Goal: Information Seeking & Learning: Understand process/instructions

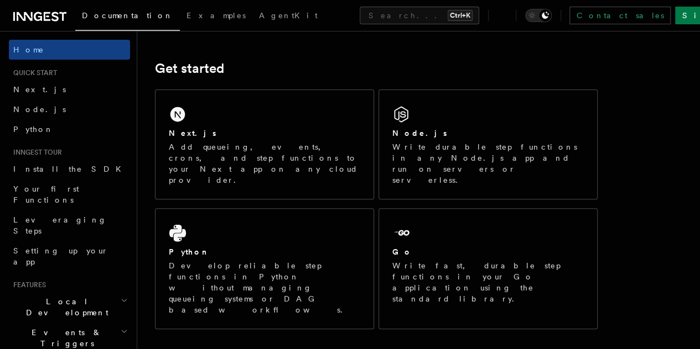
click at [449, 134] on div "Node.js Write durable step functions in any Node.js app and run on servers or s…" at bounding box center [488, 144] width 218 height 109
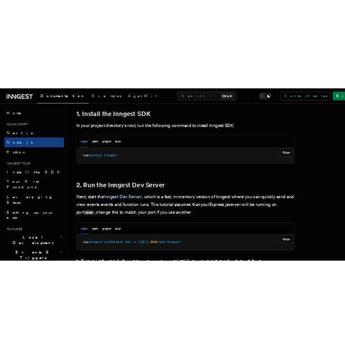
scroll to position [724, 0]
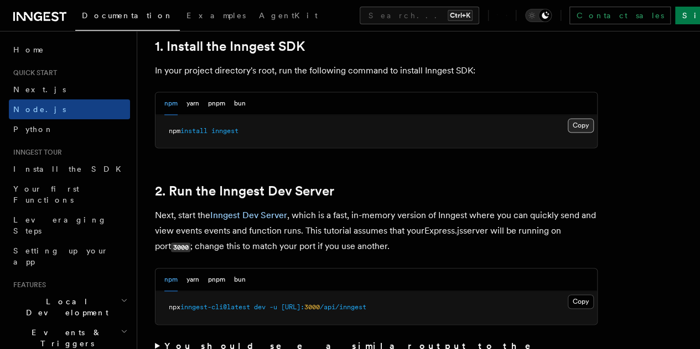
click at [567, 133] on button "Copy Copied" at bounding box center [580, 125] width 26 height 14
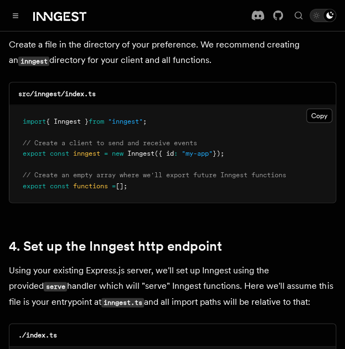
scroll to position [1488, 0]
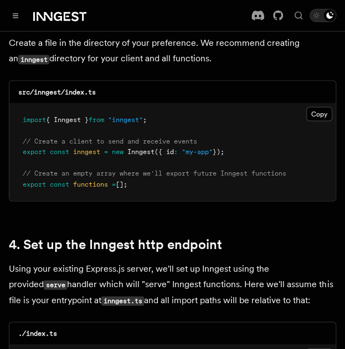
drag, startPoint x: 148, startPoint y: 173, endPoint x: 15, endPoint y: 102, distance: 150.6
click at [15, 103] on pre "import { Inngest } from "inngest" ; // Create a client to send and receive even…" at bounding box center [172, 152] width 326 height 98
copy code "import { Inngest } from "inngest" ; // Create a client to send and receive even…"
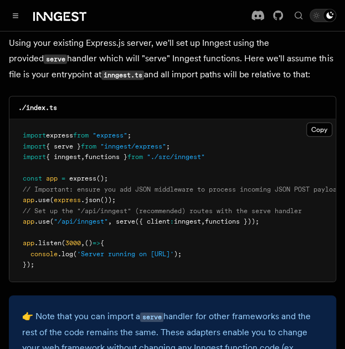
scroll to position [1754, 0]
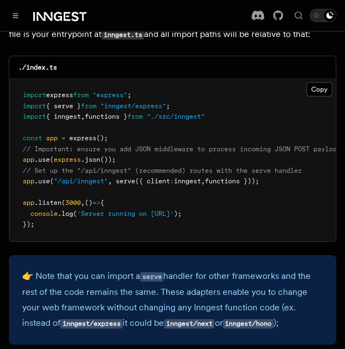
drag, startPoint x: 288, startPoint y: 163, endPoint x: 21, endPoint y: 164, distance: 266.5
click at [21, 164] on pre "import express from "express" ; import { serve } from "inngest/express" ; impor…" at bounding box center [172, 160] width 326 height 163
copy span "app .use ( "/api/inngest" , serve ({ client : inngest , functions }));"
click at [190, 149] on pre "import express from "express" ; import { serve } from "inngest/express" ; impor…" at bounding box center [172, 160] width 326 height 163
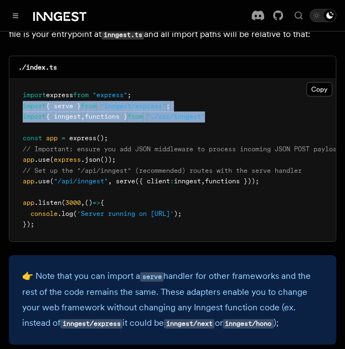
drag, startPoint x: 241, startPoint y: 105, endPoint x: 21, endPoint y: 91, distance: 220.5
click at [21, 91] on pre "import express from "express" ; import { serve } from "inngest/express" ; impor…" at bounding box center [172, 160] width 326 height 163
copy code "import { serve } from "inngest/express" ; import { inngest , functions } from "…"
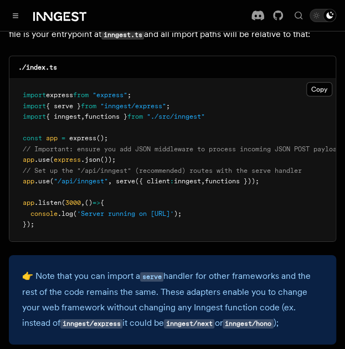
click at [247, 178] on span "functions }));" at bounding box center [232, 182] width 54 height 8
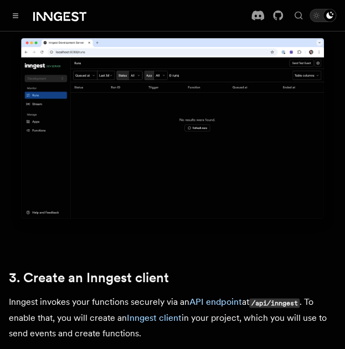
scroll to position [1169, 0]
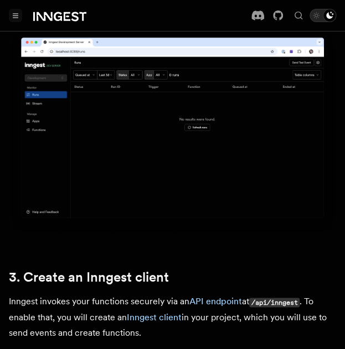
click at [18, 18] on button "Toggle navigation" at bounding box center [15, 15] width 13 height 13
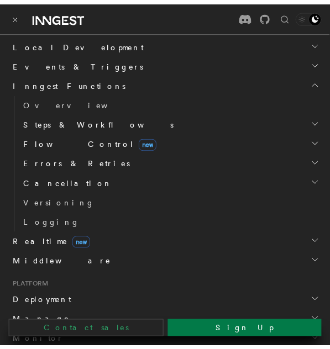
scroll to position [332, 0]
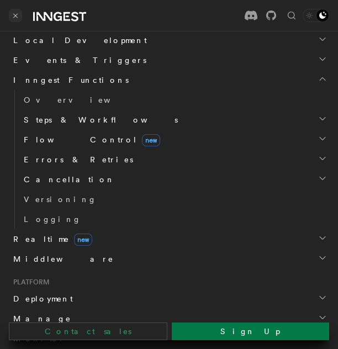
click at [19, 12] on button "Toggle navigation" at bounding box center [15, 15] width 13 height 13
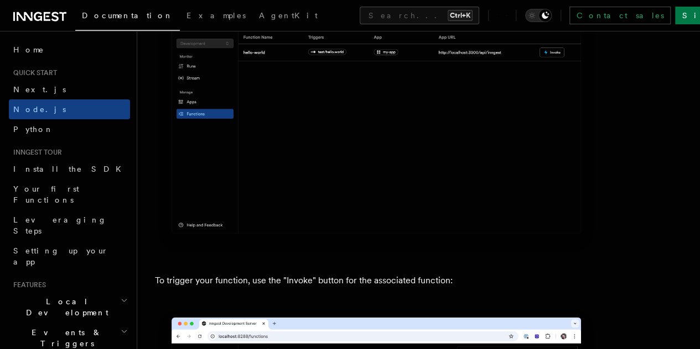
scroll to position [2807, 0]
